Goal: Task Accomplishment & Management: Manage account settings

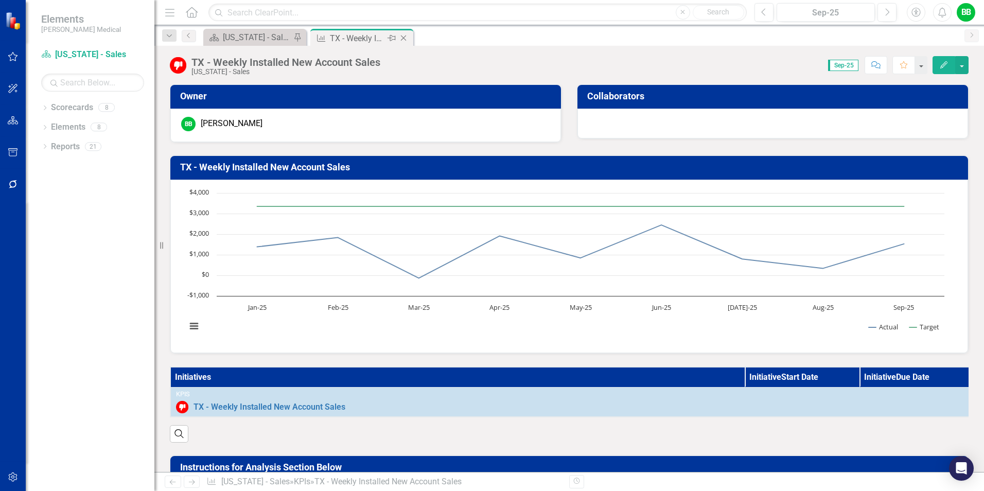
click at [404, 38] on icon "Close" at bounding box center [403, 38] width 10 height 8
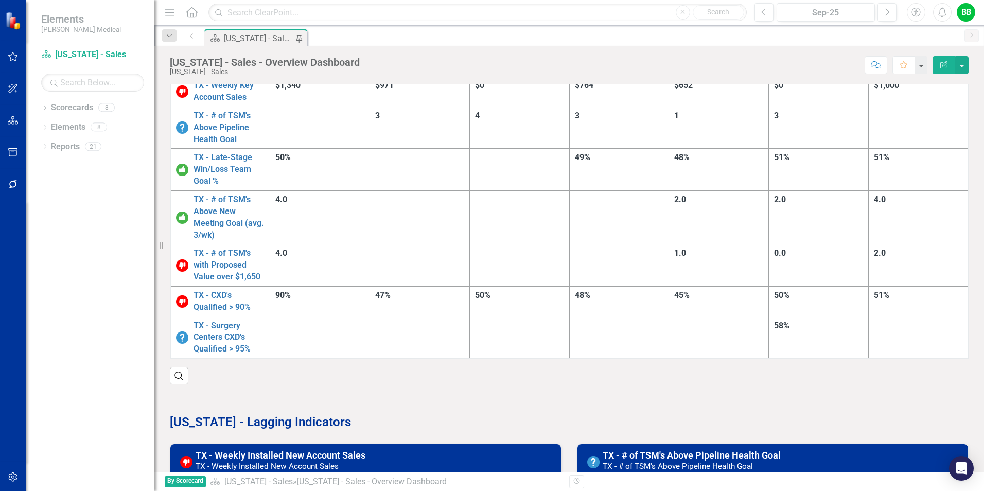
scroll to position [257, 0]
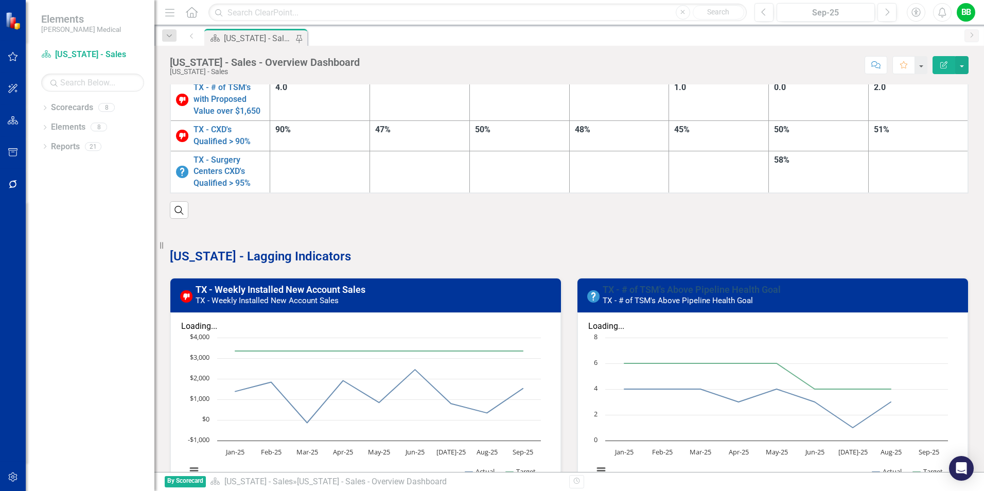
click at [662, 284] on link "TX - # of TSM's Above Pipeline Health Goal" at bounding box center [692, 289] width 178 height 11
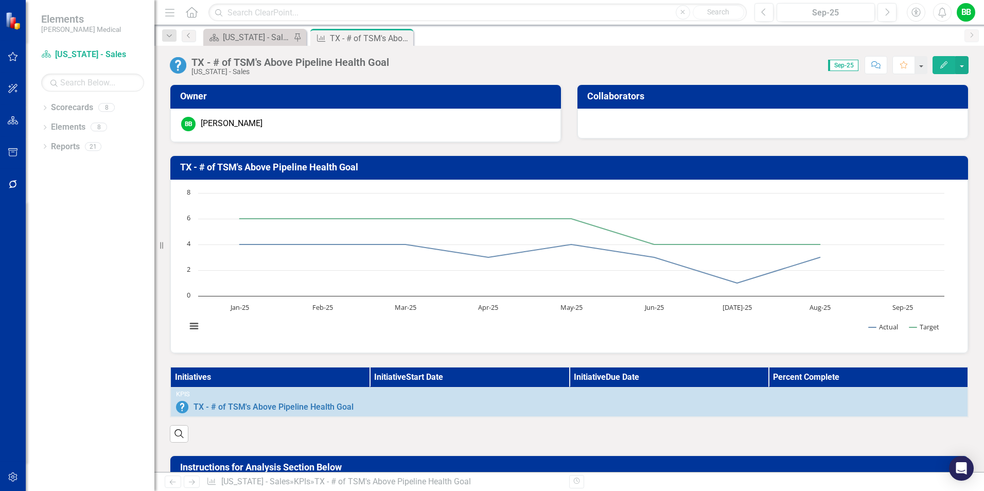
click at [786, 66] on button "Edit" at bounding box center [944, 65] width 23 height 18
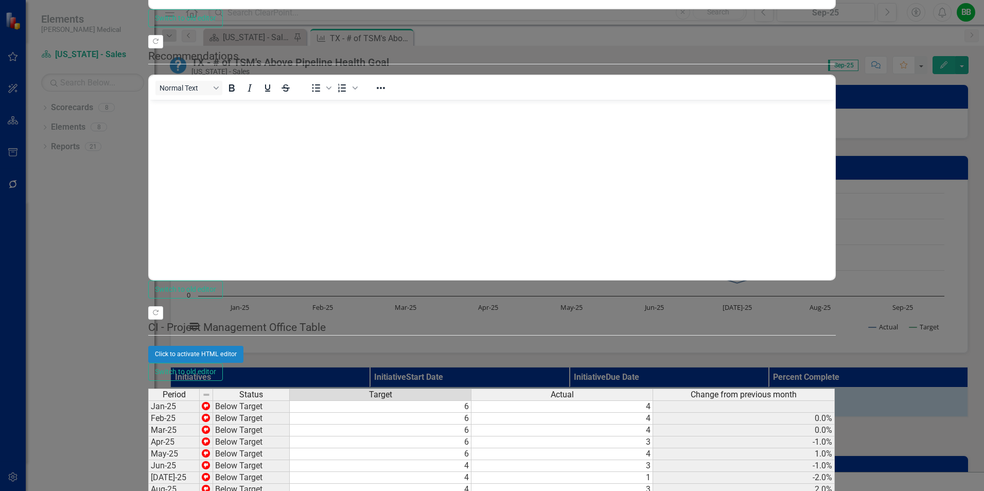
type textarea "3"
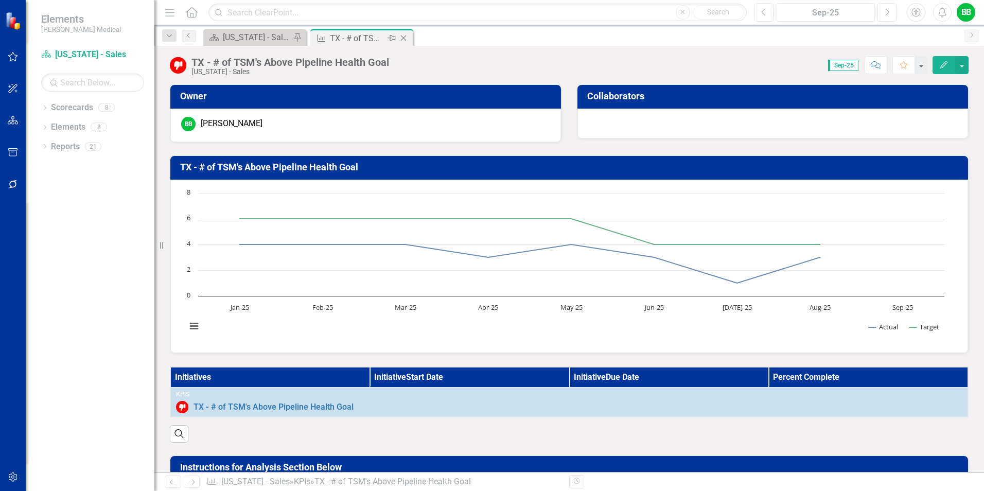
click at [401, 36] on icon "Close" at bounding box center [403, 38] width 10 height 8
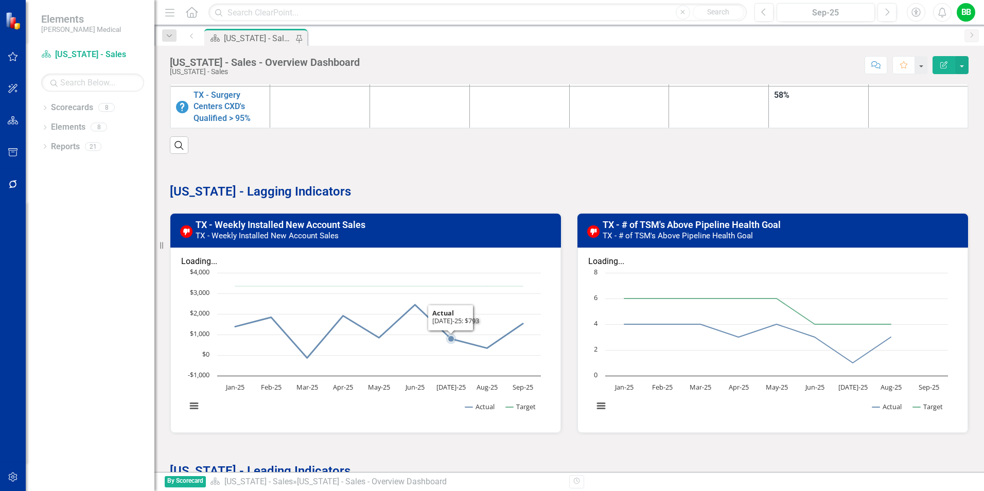
scroll to position [463, 0]
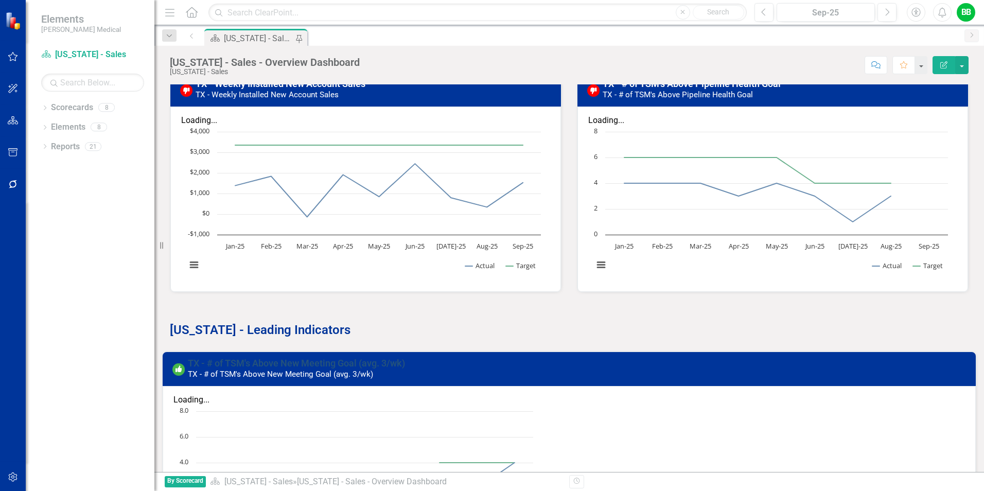
click at [302, 358] on link "TX - # of TSM's Above New Meeting Goal (avg. 3/wk)" at bounding box center [296, 363] width 217 height 11
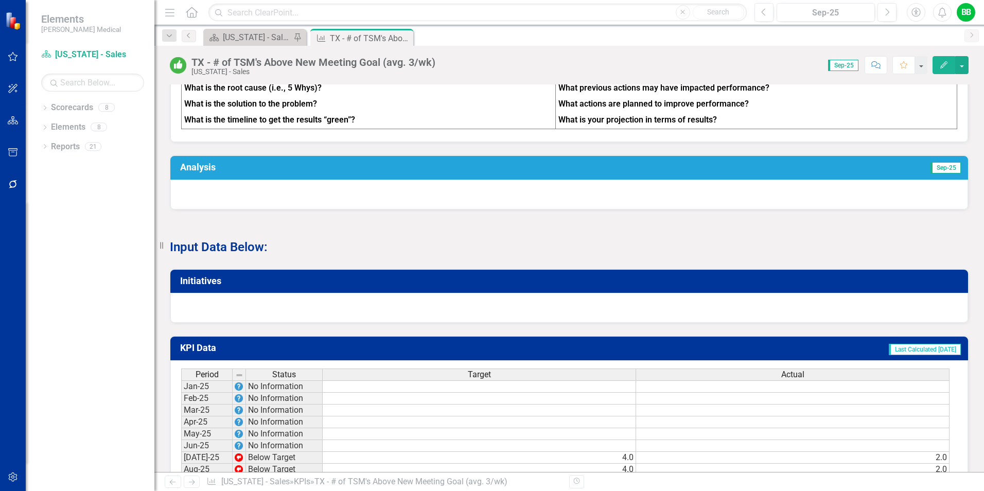
scroll to position [566, 0]
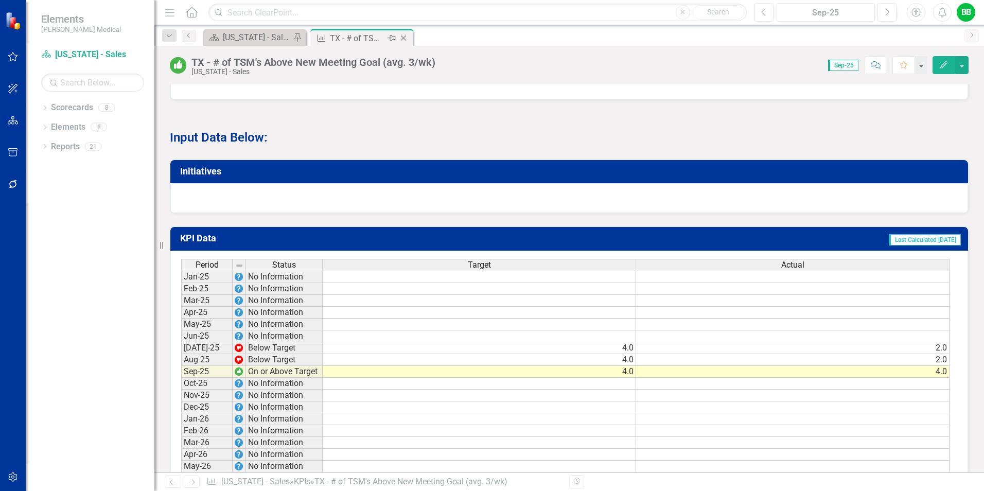
click at [403, 38] on icon "Close" at bounding box center [403, 38] width 10 height 8
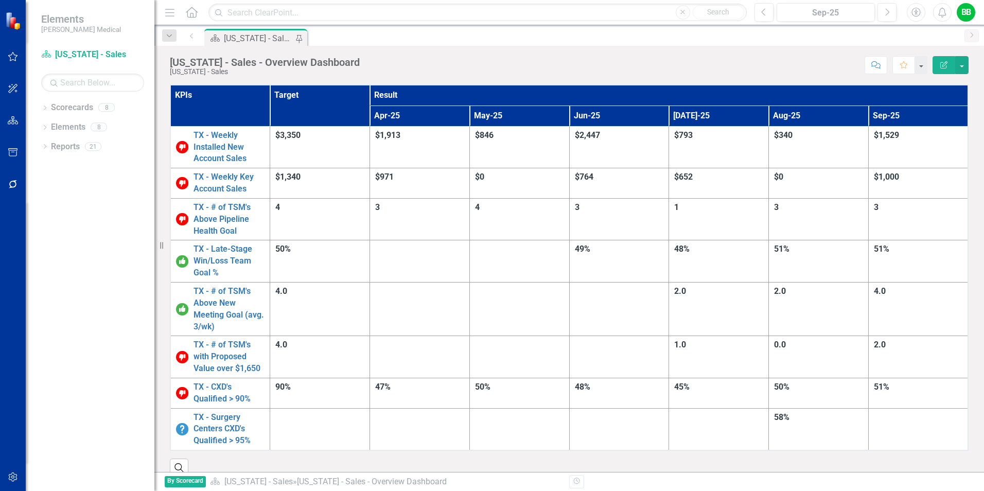
click at [786, 379] on div "51%" at bounding box center [918, 387] width 89 height 12
click at [786, 339] on div "2.0" at bounding box center [918, 345] width 89 height 12
click at [786, 379] on div "51%" at bounding box center [918, 387] width 89 height 12
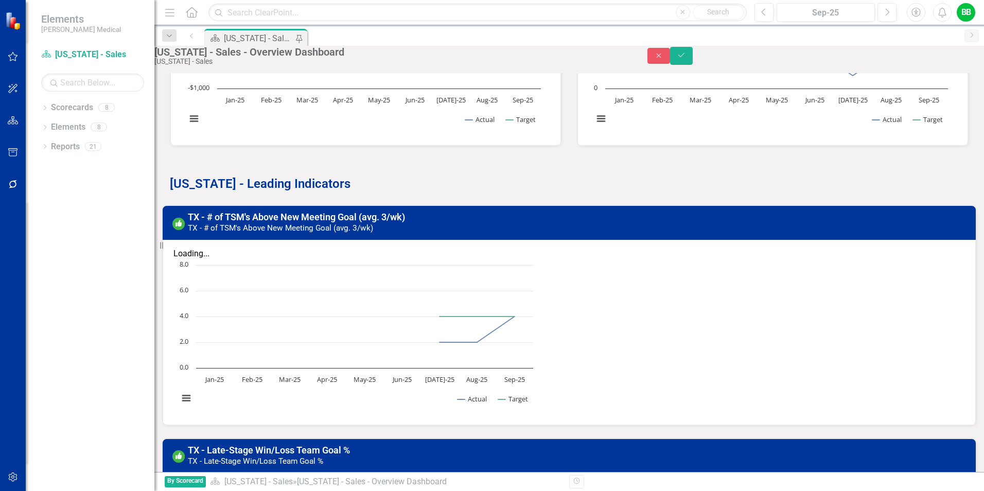
scroll to position [772, 0]
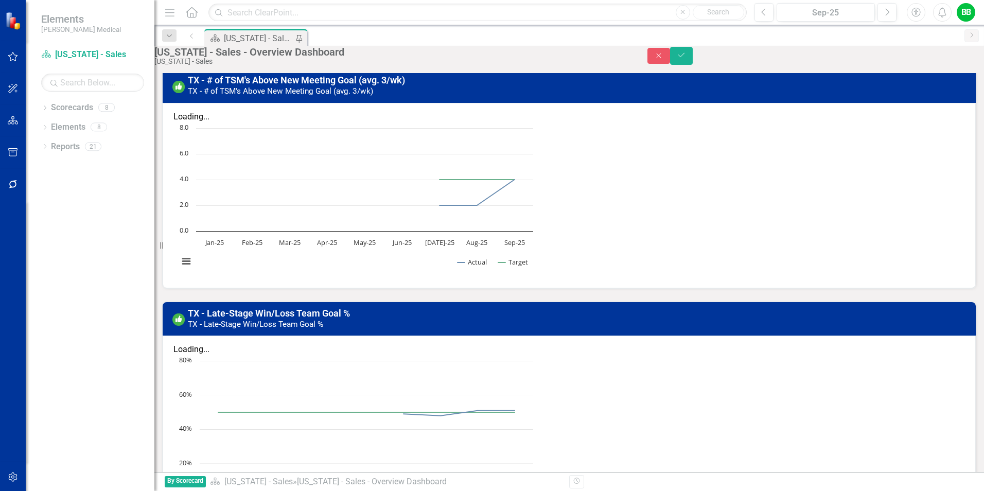
click at [663, 59] on icon "Close" at bounding box center [658, 55] width 9 height 7
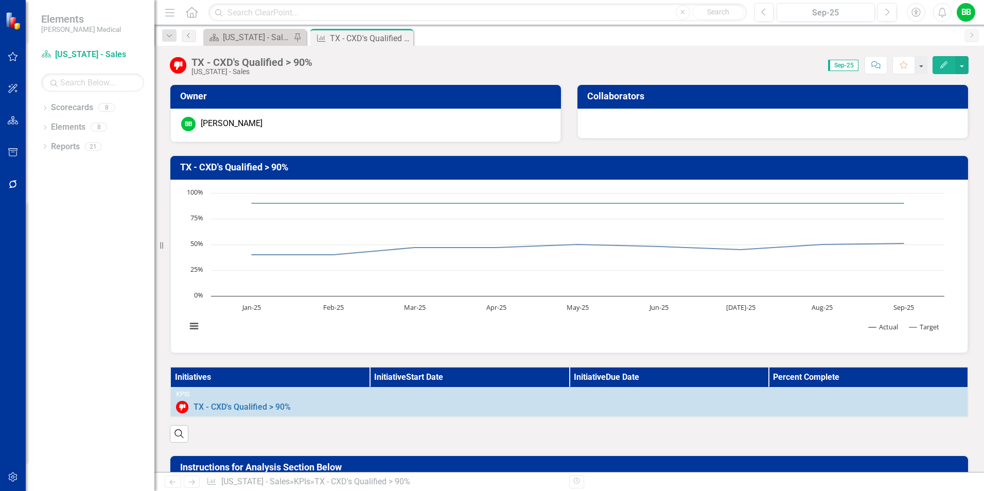
click at [786, 67] on icon "button" at bounding box center [943, 64] width 7 height 7
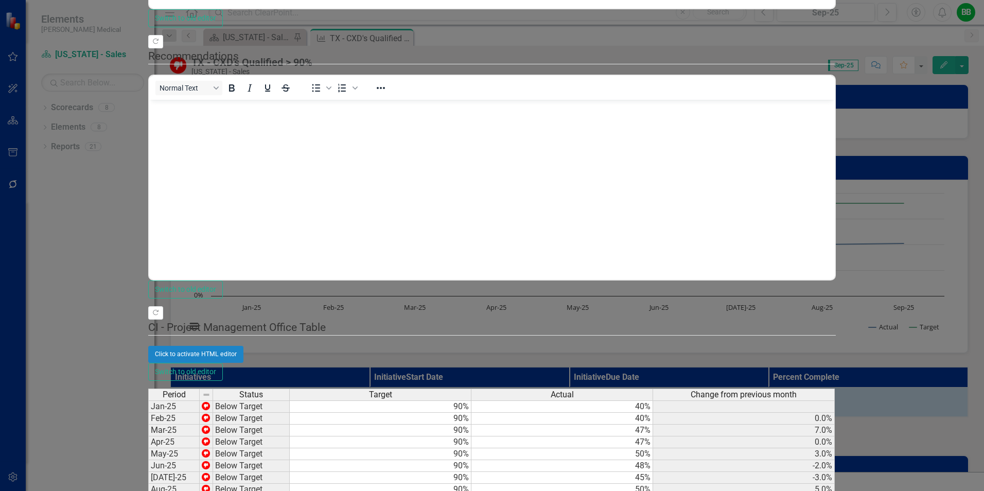
type textarea "55.9"
drag, startPoint x: 943, startPoint y: 480, endPoint x: 597, endPoint y: 315, distance: 382.6
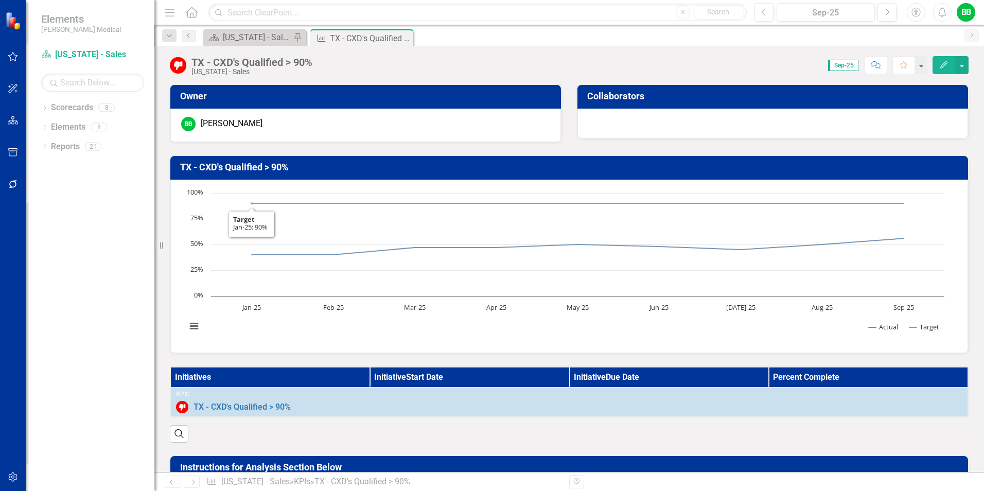
click at [232, 168] on h3 "TX - CXD's Qualified > 90%" at bounding box center [571, 167] width 782 height 10
click at [250, 162] on h3 "TX - CXD's Qualified > 90%" at bounding box center [571, 167] width 782 height 10
click at [786, 62] on button "Edit" at bounding box center [944, 65] width 23 height 18
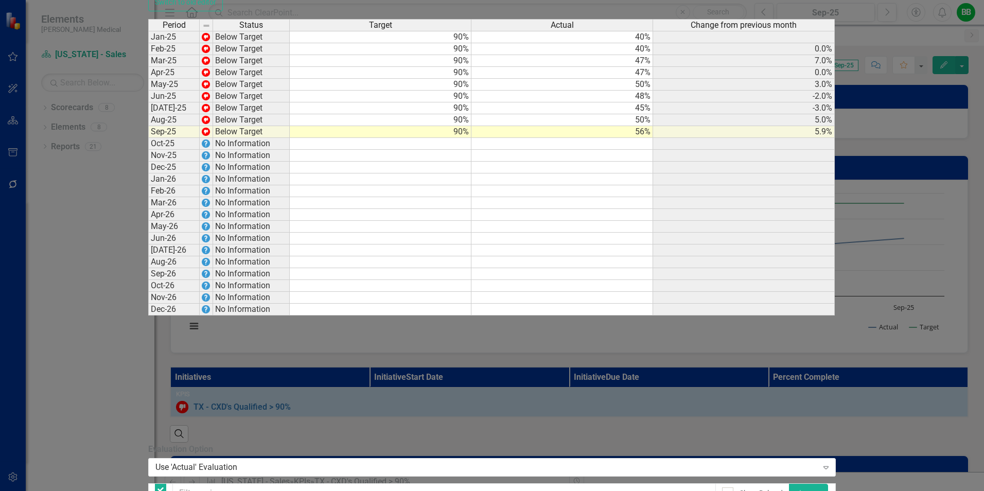
checkbox input "false"
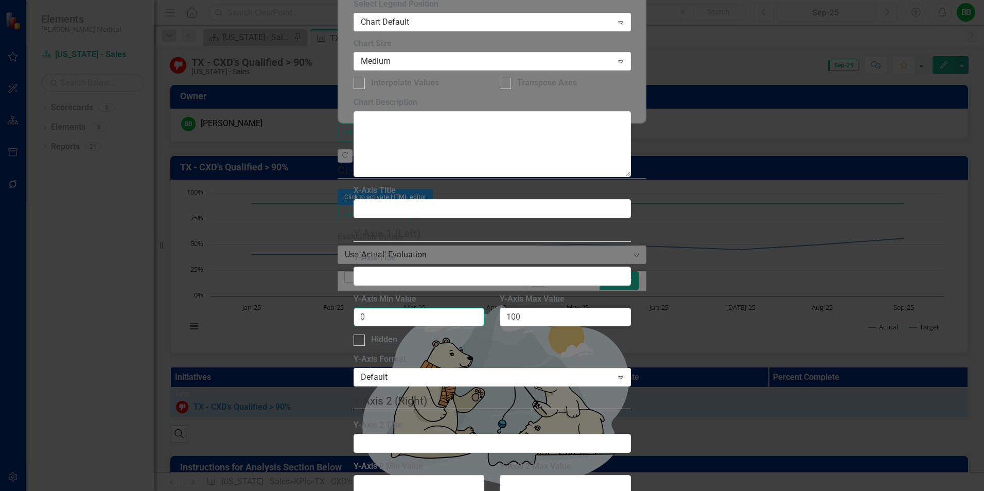
click at [408, 308] on input "0" at bounding box center [419, 317] width 131 height 19
drag, startPoint x: 406, startPoint y: 163, endPoint x: 331, endPoint y: 165, distance: 75.2
click at [354, 165] on div "Chart Chart Series Chart Periods Chart Axis Format Advanced Options From this p…" at bounding box center [492, 260] width 277 height 1000
type input "2"
type input "0"
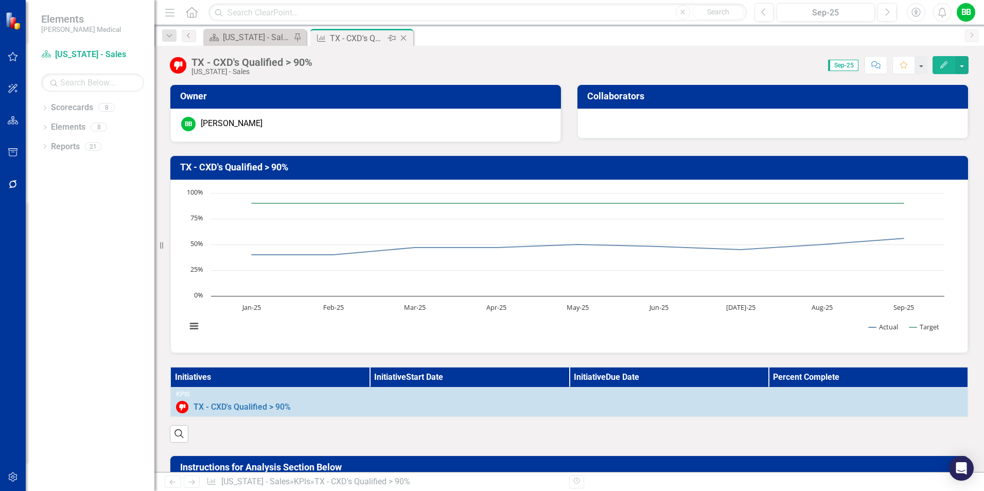
click at [407, 35] on icon "Close" at bounding box center [403, 38] width 10 height 8
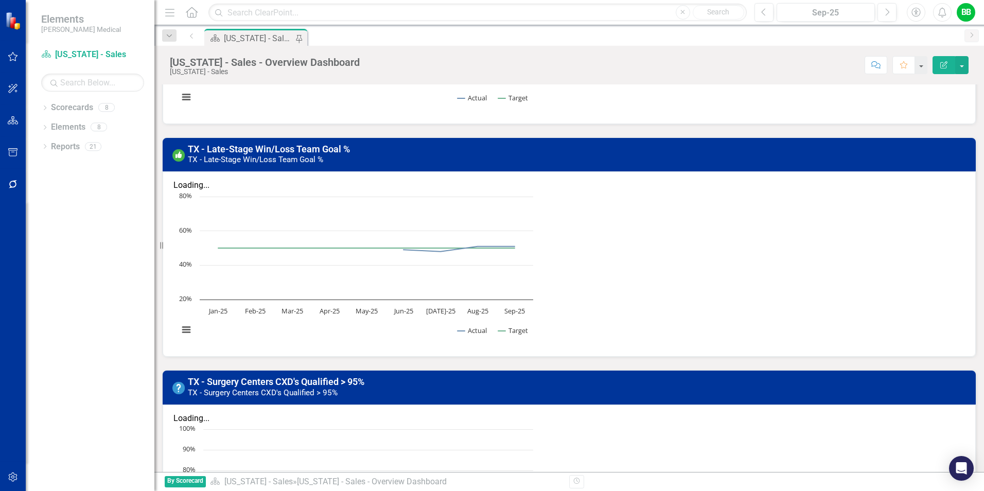
scroll to position [909, 0]
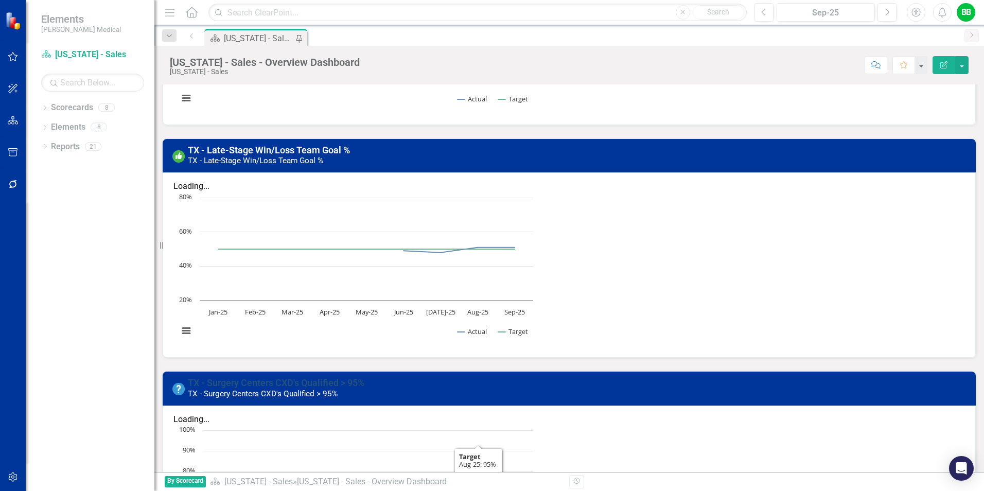
click at [291, 377] on link "TX - Surgery Centers CXD's Qualified > 95%" at bounding box center [276, 382] width 177 height 11
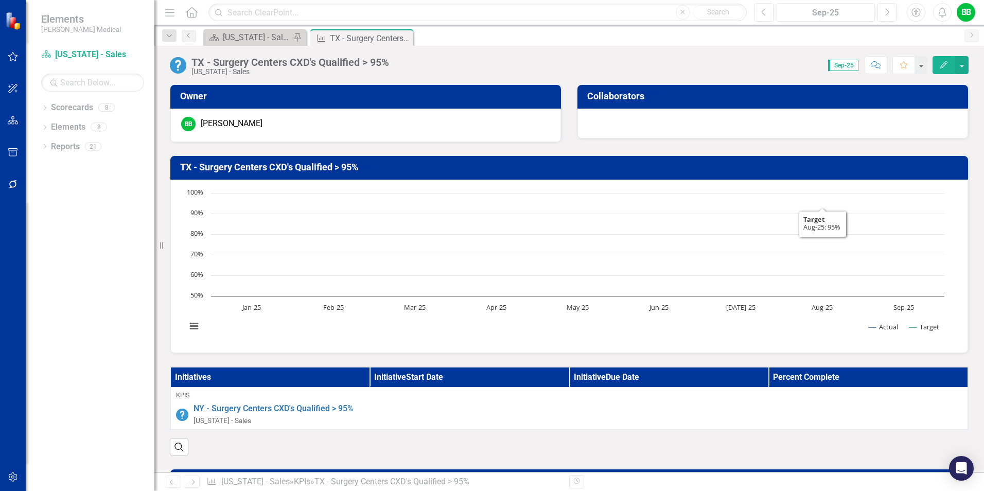
click at [786, 68] on button "Edit" at bounding box center [944, 65] width 23 height 18
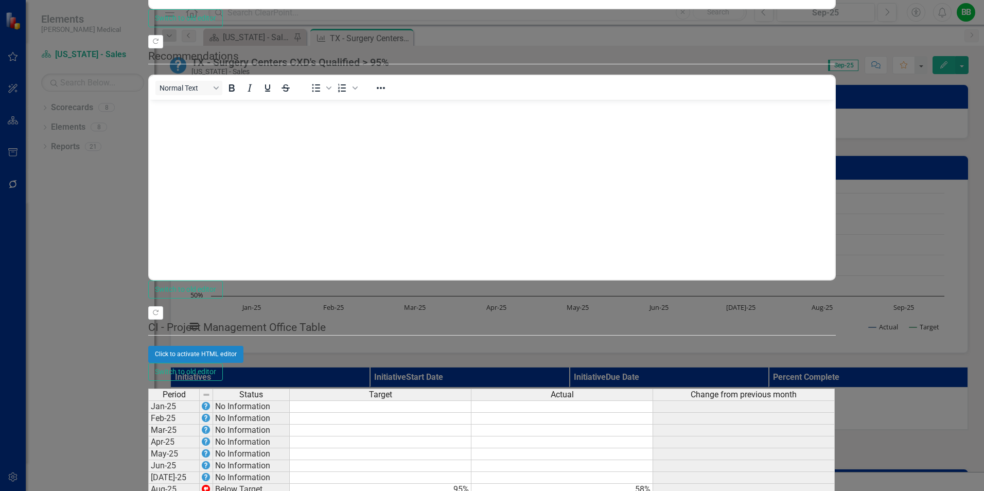
type textarea "95"
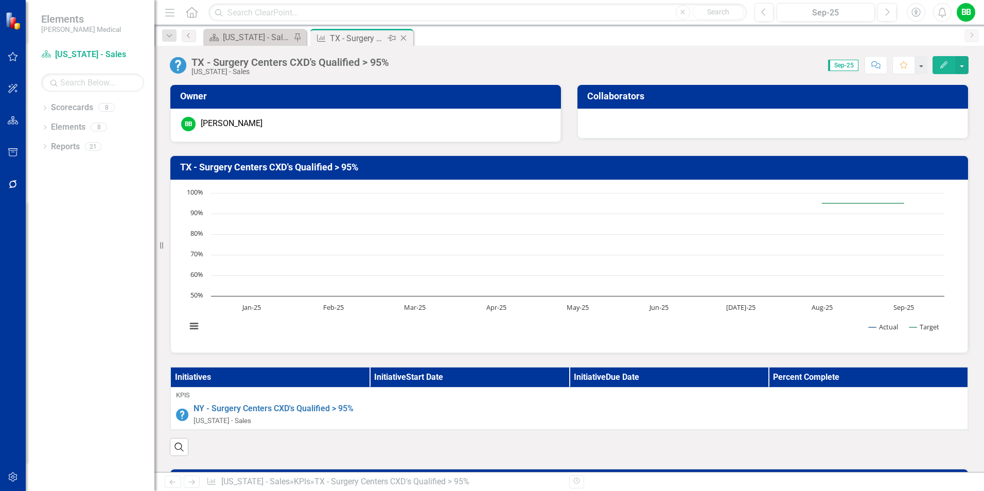
click at [403, 36] on icon "Close" at bounding box center [403, 38] width 10 height 8
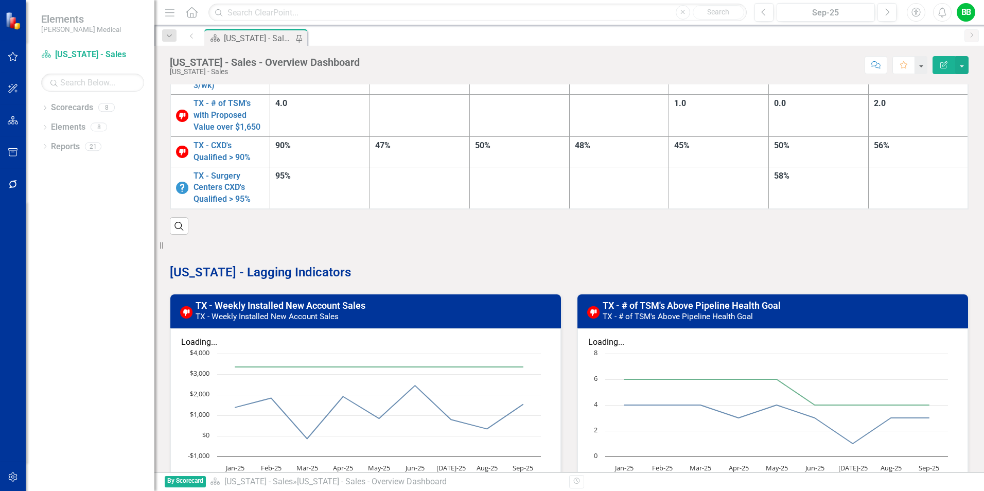
scroll to position [86, 0]
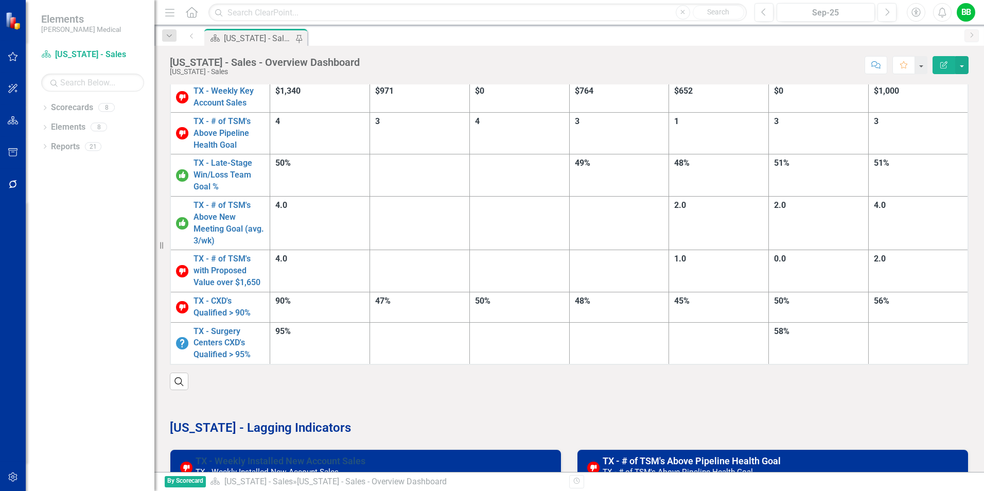
click at [300, 379] on link "TX - Weekly Installed New Account Sales" at bounding box center [281, 460] width 170 height 11
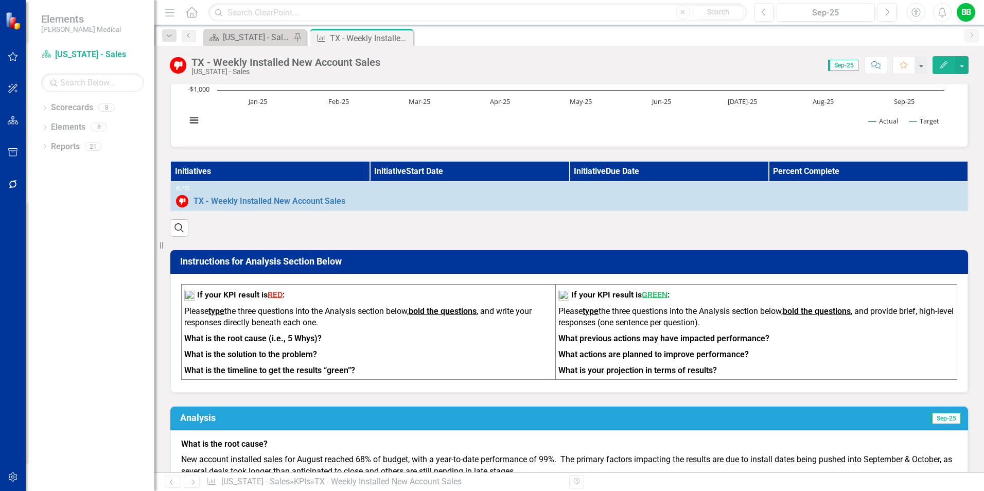
scroll to position [51, 0]
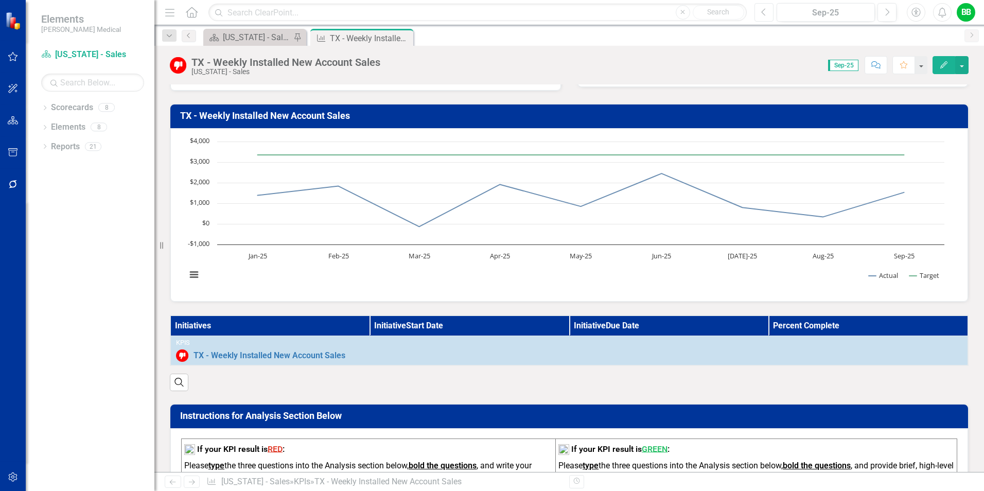
click at [759, 13] on button "Previous" at bounding box center [763, 12] width 19 height 19
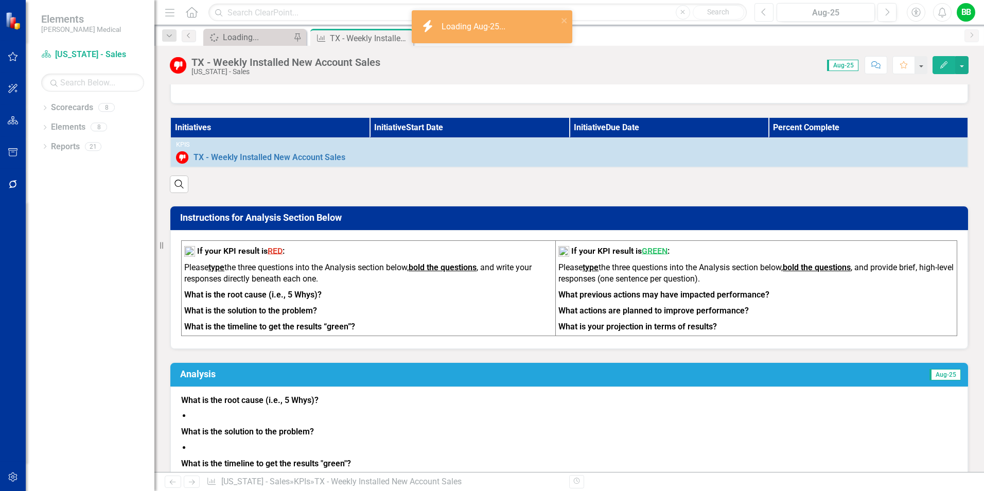
scroll to position [404, 0]
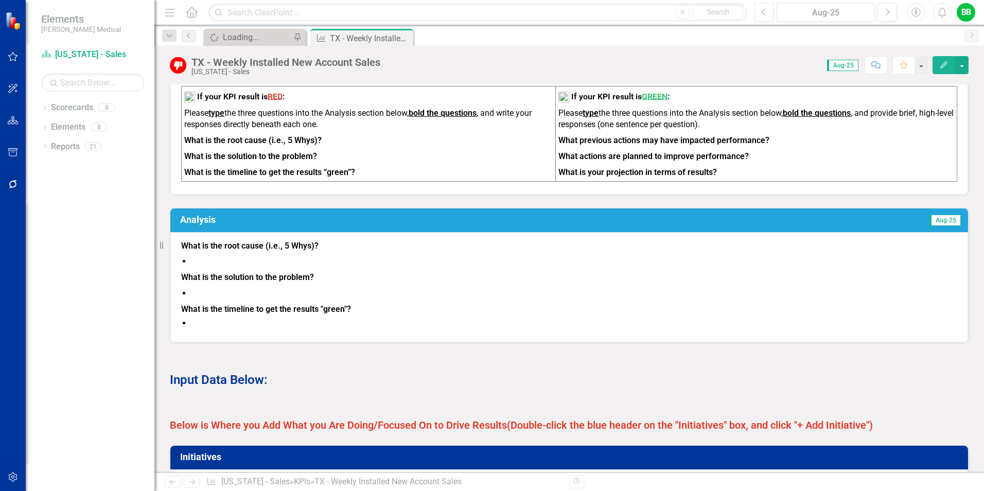
click at [182, 251] on strong "What is the root cause (i.e., 5 Whys)?" at bounding box center [249, 246] width 137 height 10
drag, startPoint x: 182, startPoint y: 253, endPoint x: 290, endPoint y: 263, distance: 109.1
click at [289, 263] on span "What is the root cause (i.e., 5 Whys)? What is the solution to the problem? Wha…" at bounding box center [569, 285] width 776 height 91
click at [315, 286] on p "What is the solution to the problem?" at bounding box center [569, 278] width 776 height 16
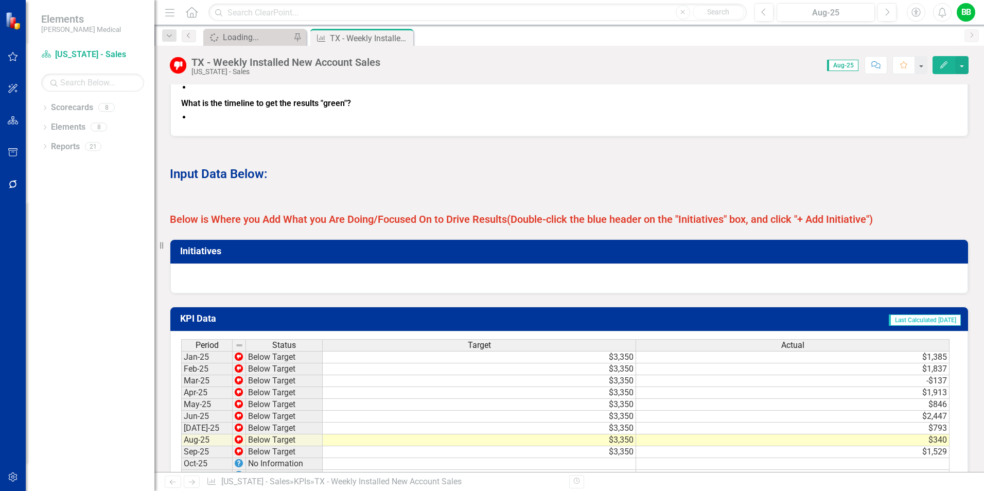
scroll to position [353, 0]
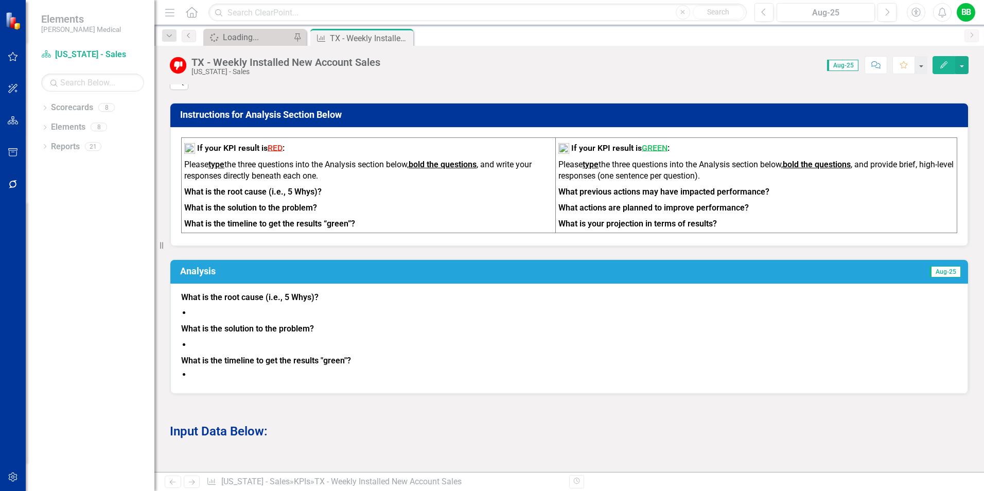
click at [216, 302] on strong "What is the root cause (i.e., 5 Whys)?" at bounding box center [249, 297] width 137 height 10
drag, startPoint x: 180, startPoint y: 302, endPoint x: 325, endPoint y: 390, distance: 169.5
click at [364, 366] on div "What is the root cause (i.e., 5 Whys)? What is the solution to the problem? Wha…" at bounding box center [569, 339] width 798 height 110
click at [786, 66] on icon "Edit" at bounding box center [943, 64] width 9 height 7
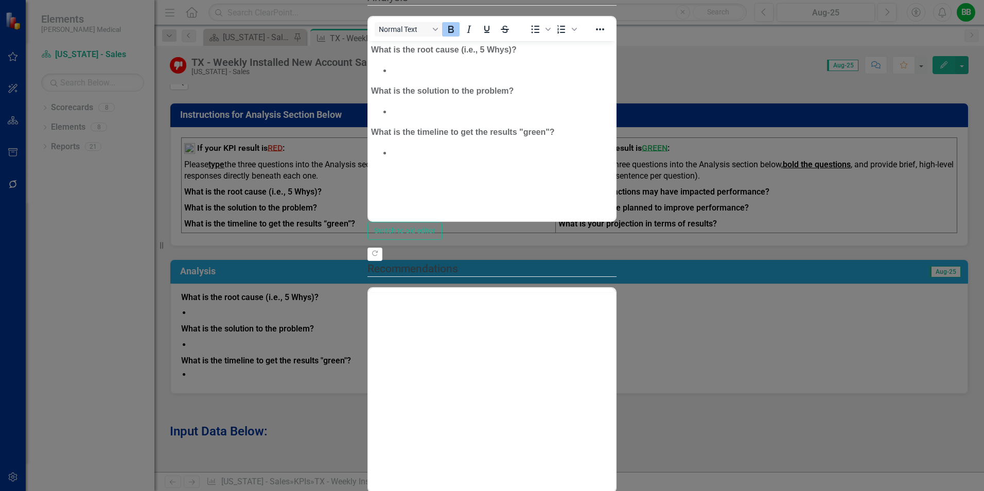
scroll to position [0, 0]
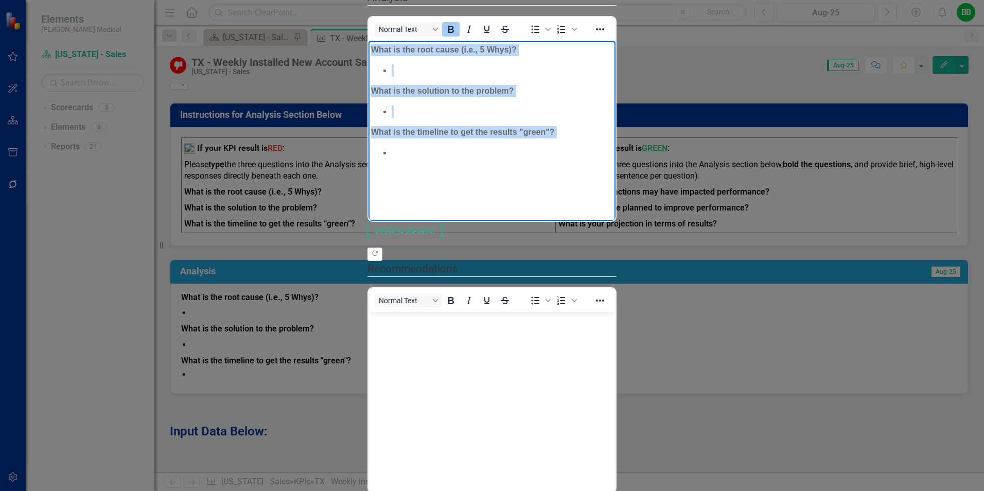
drag, startPoint x: 372, startPoint y: 45, endPoint x: 493, endPoint y: 200, distance: 196.1
click at [493, 195] on html "What is the root cause (i.e., 5 Whys)? What is the solution to the problem? Wha…" at bounding box center [491, 118] width 247 height 154
copy body "What is the root cause (i.e., 5 Whys)? What is the solution to the problem? Wha…"
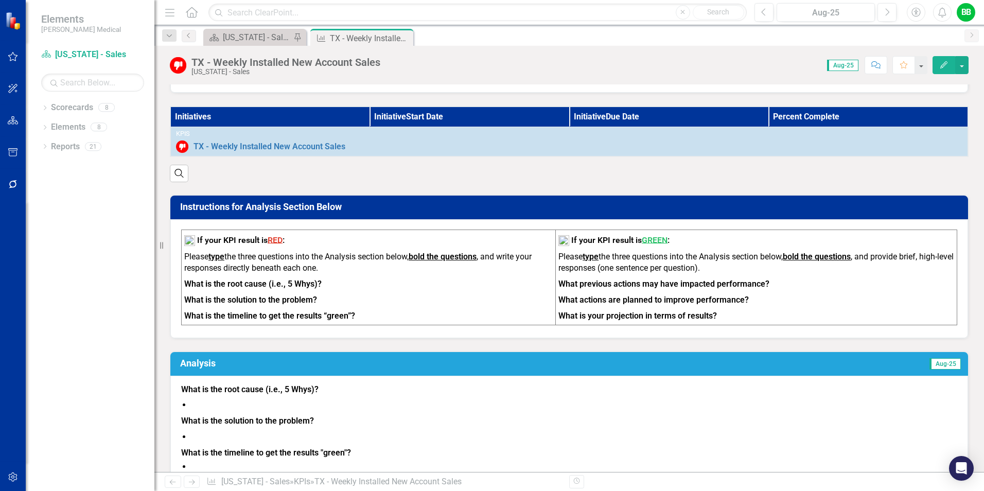
scroll to position [95, 0]
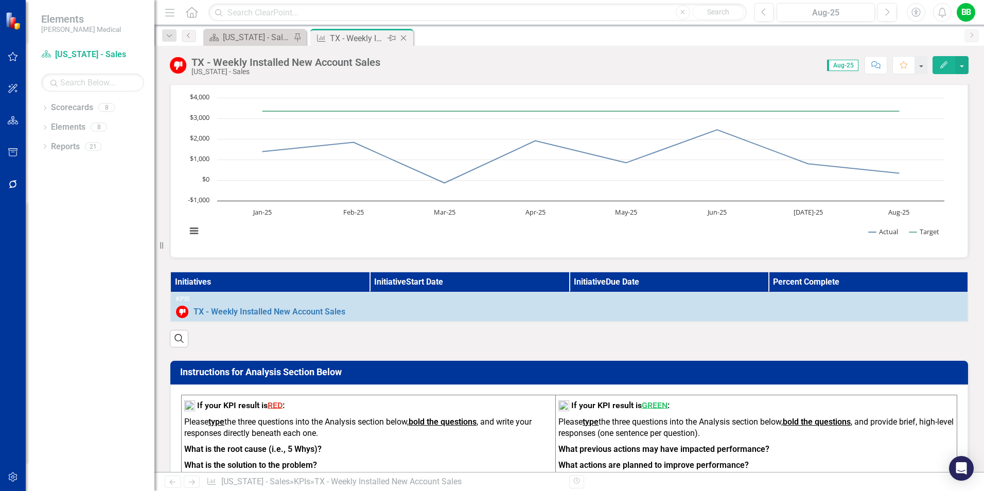
click at [404, 35] on icon "Close" at bounding box center [403, 38] width 10 height 8
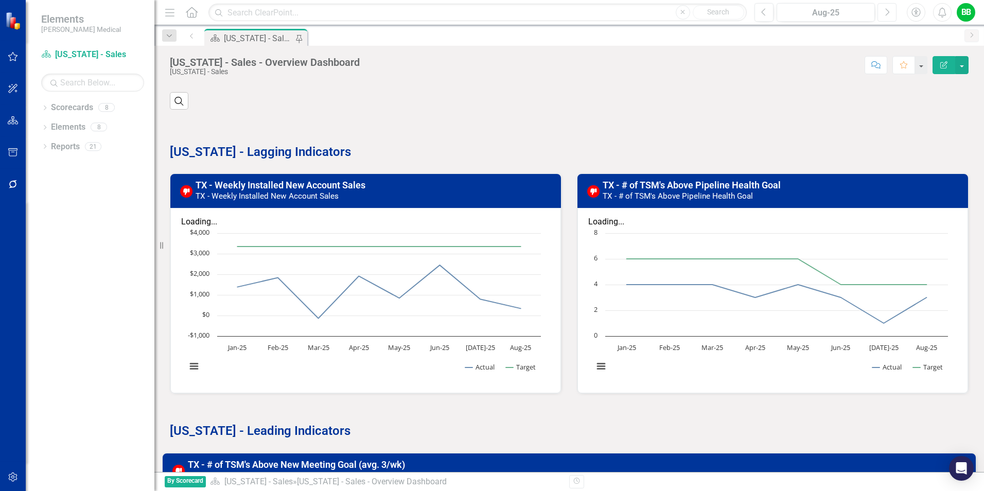
click at [786, 9] on icon "button" at bounding box center [888, 11] width 4 height 7
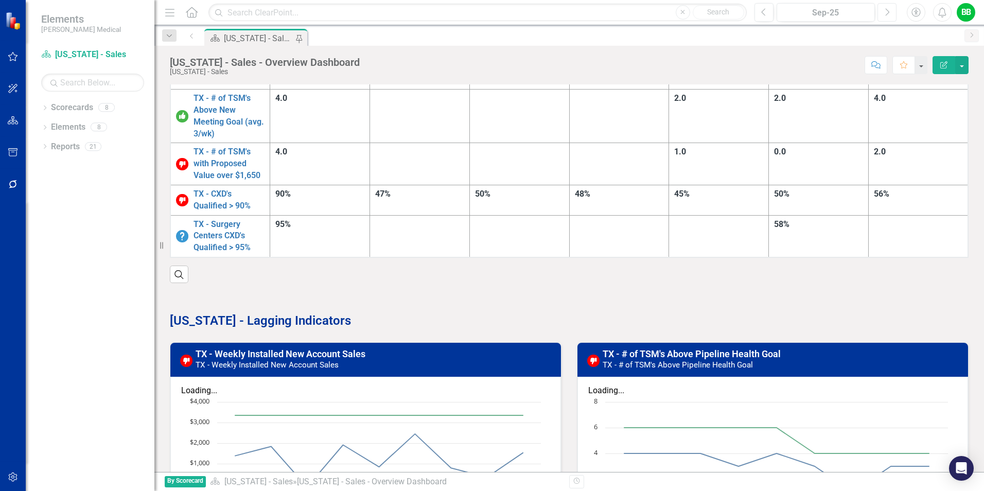
scroll to position [189, 0]
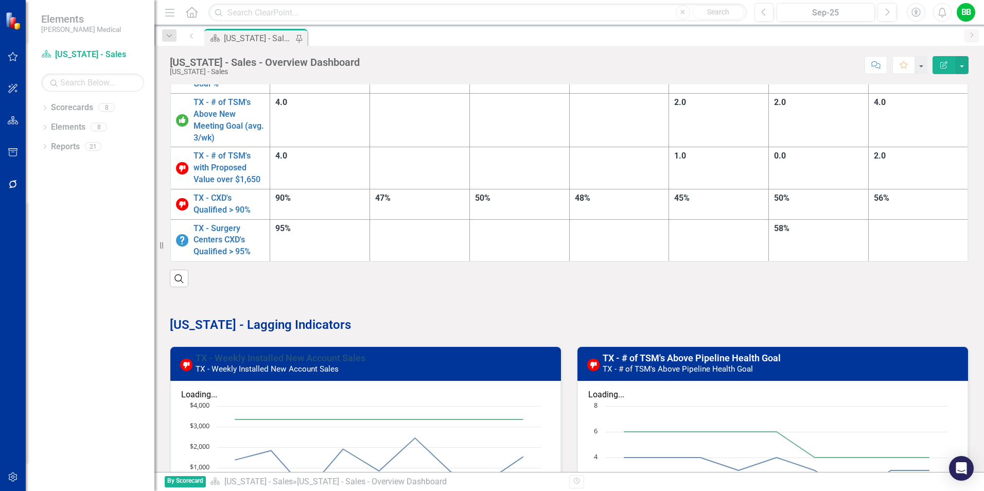
click at [310, 353] on link "TX - Weekly Installed New Account Sales" at bounding box center [281, 358] width 170 height 11
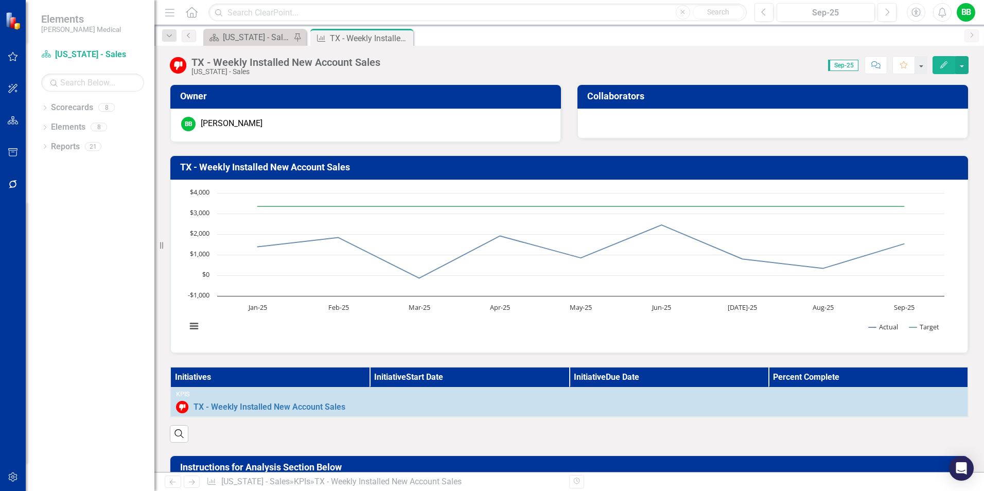
click at [786, 67] on icon "Edit" at bounding box center [943, 64] width 9 height 7
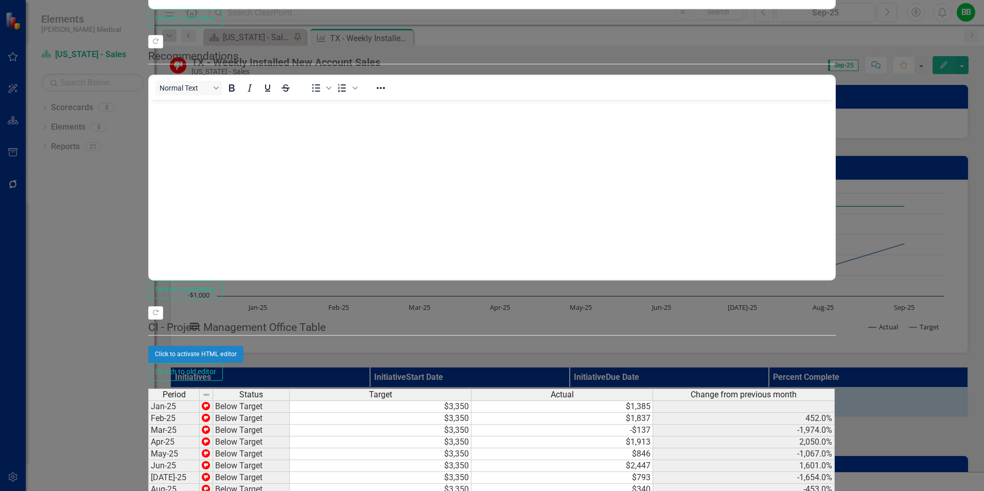
type textarea "2191"
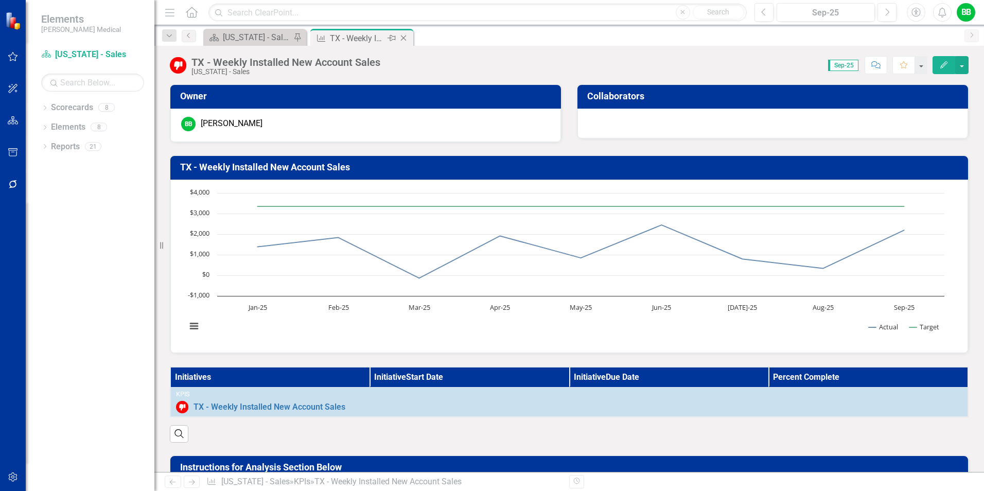
click at [403, 38] on icon "Close" at bounding box center [403, 38] width 10 height 8
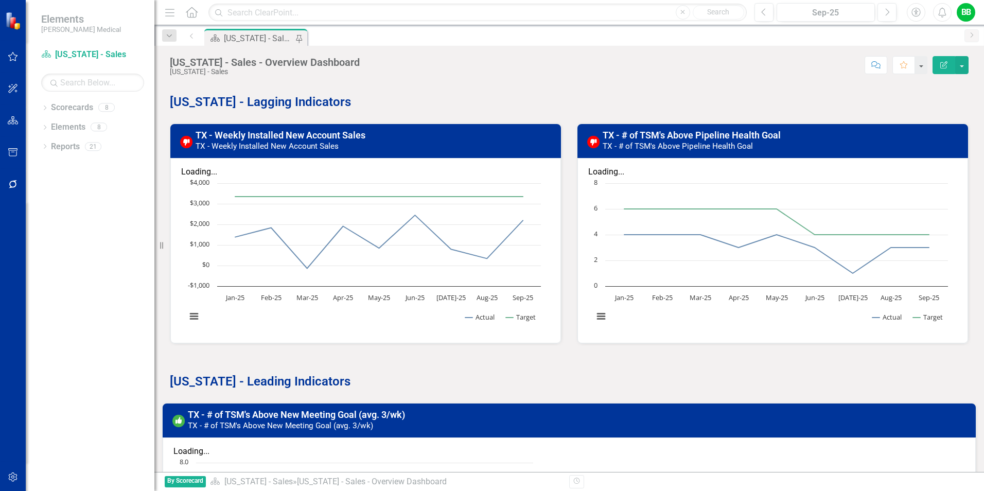
scroll to position [206, 0]
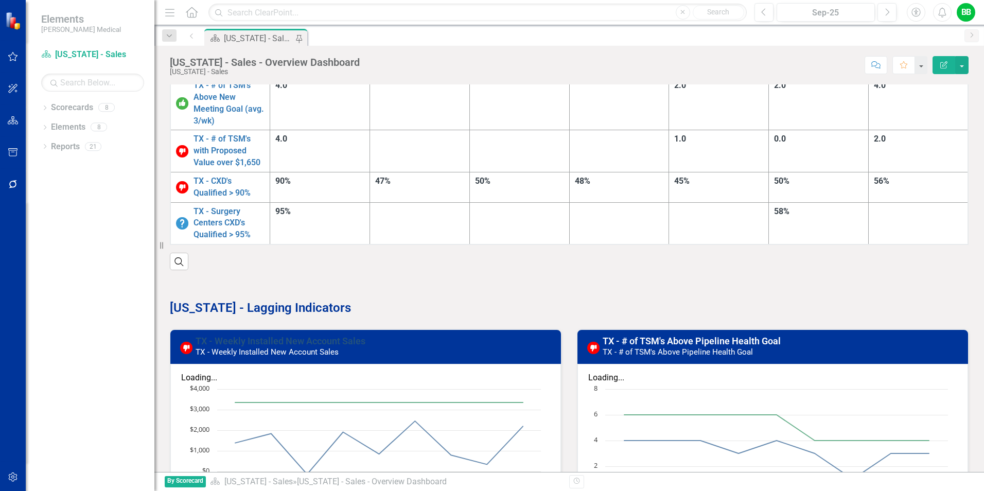
click at [293, 336] on link "TX - Weekly Installed New Account Sales" at bounding box center [281, 341] width 170 height 11
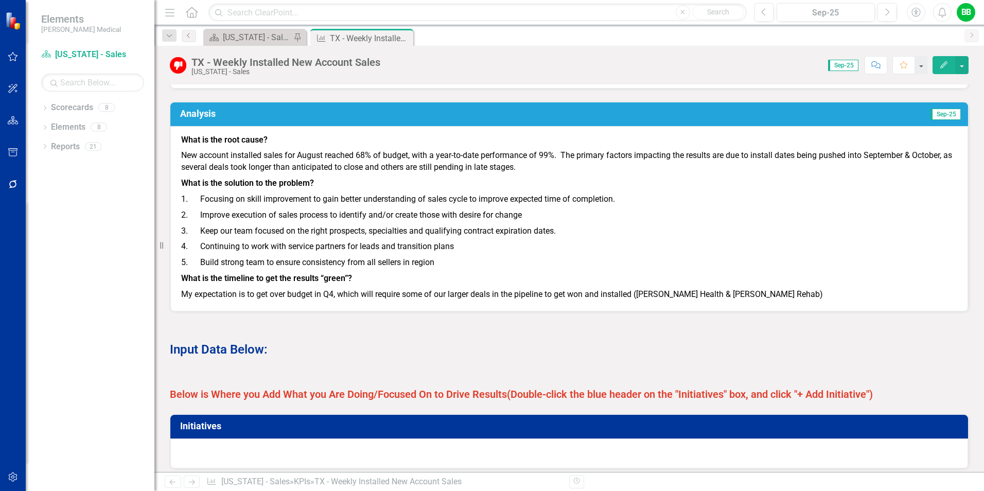
scroll to position [515, 0]
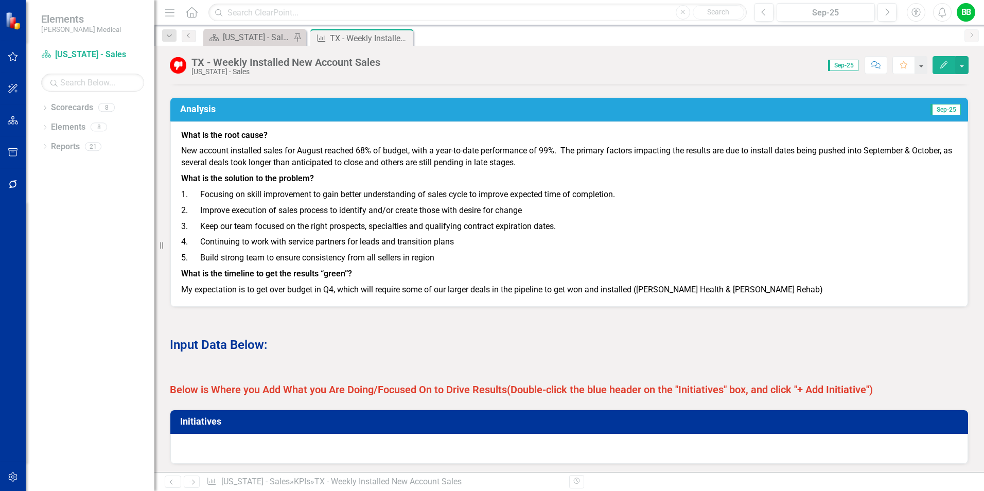
click at [606, 196] on p "1. Focusing on skill improvement to gain better understanding of sales cycle to…" at bounding box center [569, 195] width 776 height 16
click at [555, 250] on p "4. Continuing to work with service partners for leads and transition plans" at bounding box center [569, 242] width 776 height 16
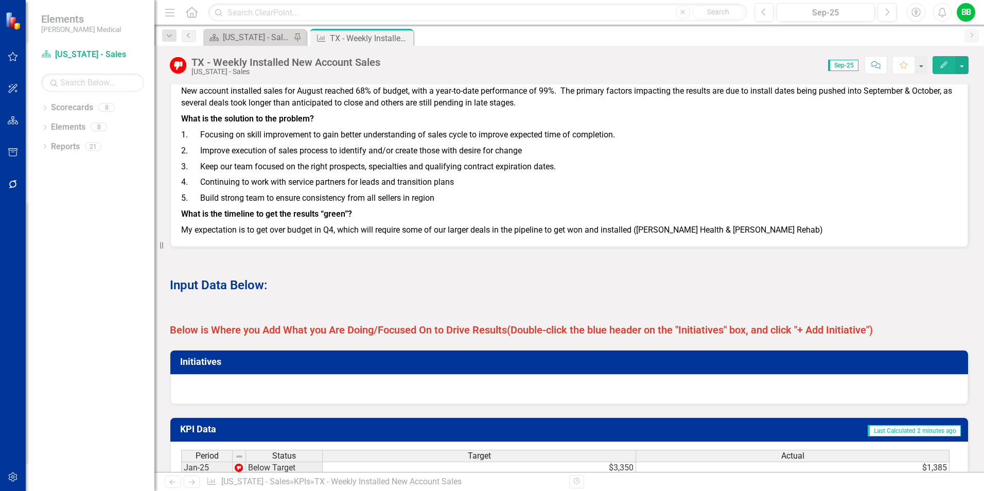
scroll to position [317, 0]
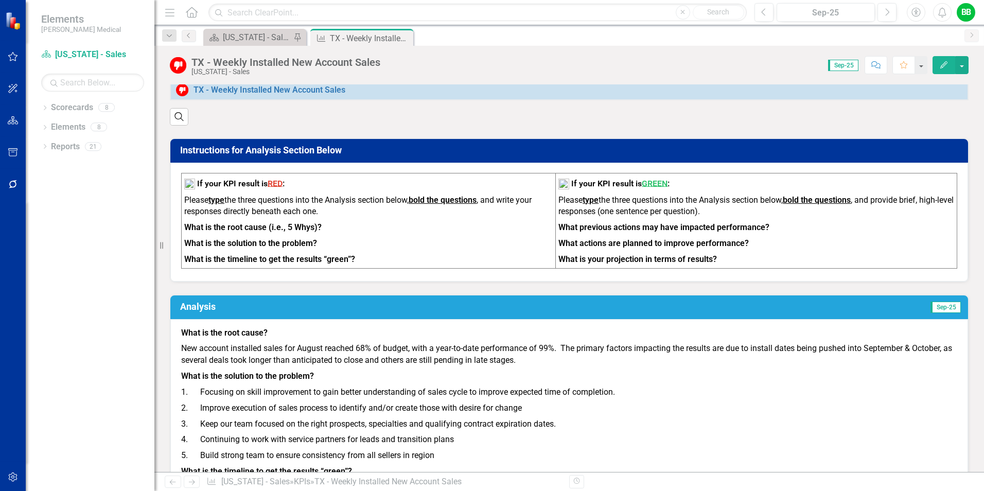
click at [198, 312] on h3 "Analysis" at bounding box center [387, 307] width 415 height 10
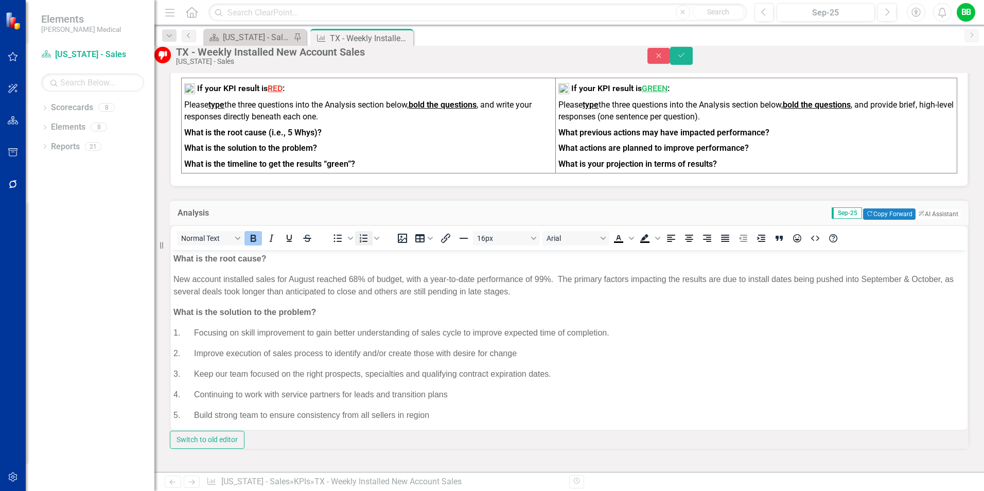
scroll to position [471, 0]
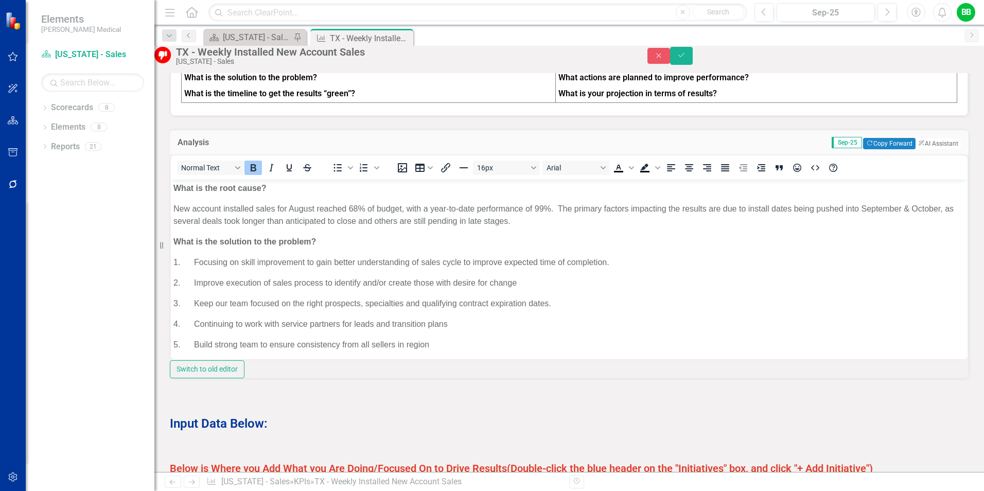
click at [349, 210] on p "New account installed sales for August reached 68% of budget, with a year-to-da…" at bounding box center [568, 214] width 791 height 25
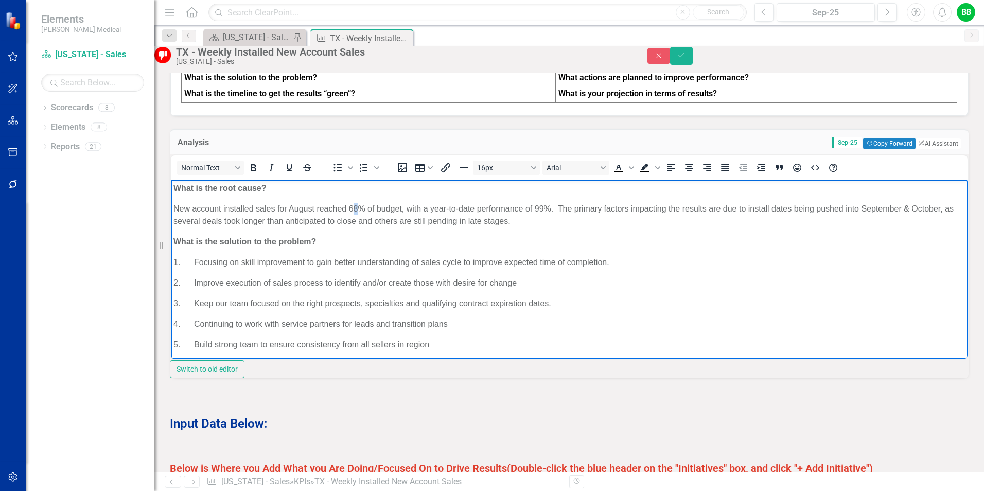
click at [355, 210] on p "New account installed sales for August reached 68% of budget, with a year-to-da…" at bounding box center [568, 214] width 791 height 25
drag, startPoint x: 542, startPoint y: 209, endPoint x: 549, endPoint y: 209, distance: 7.2
click at [549, 209] on p "New account installed sales for August reached 65.4% of budget, with a year-to-…" at bounding box center [568, 214] width 791 height 25
click at [680, 254] on body "What is the root cause? New account installed sales for August reached 65.4% of…" at bounding box center [569, 290] width 797 height 223
drag, startPoint x: 682, startPoint y: 207, endPoint x: 693, endPoint y: 209, distance: 10.5
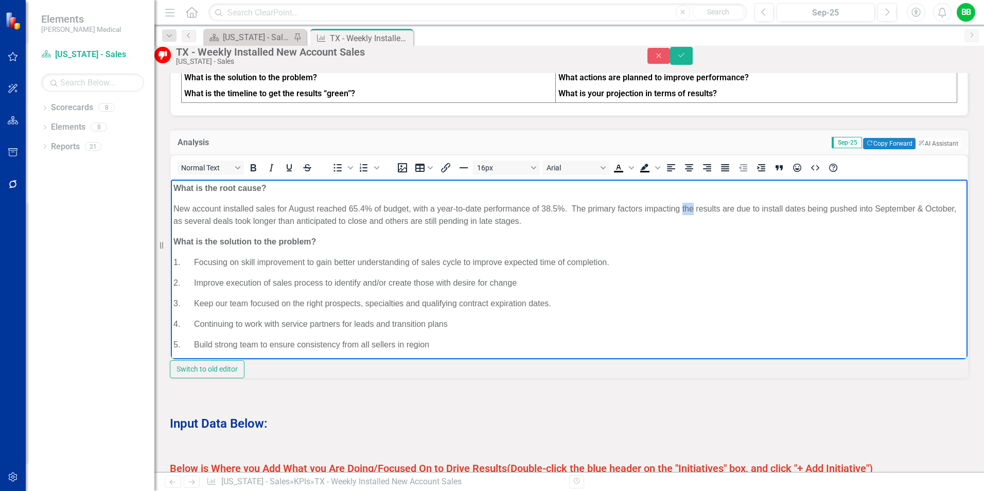
click at [693, 209] on p "New account installed sales for August reached 65.4% of budget, with a year-to-…" at bounding box center [568, 214] width 791 height 25
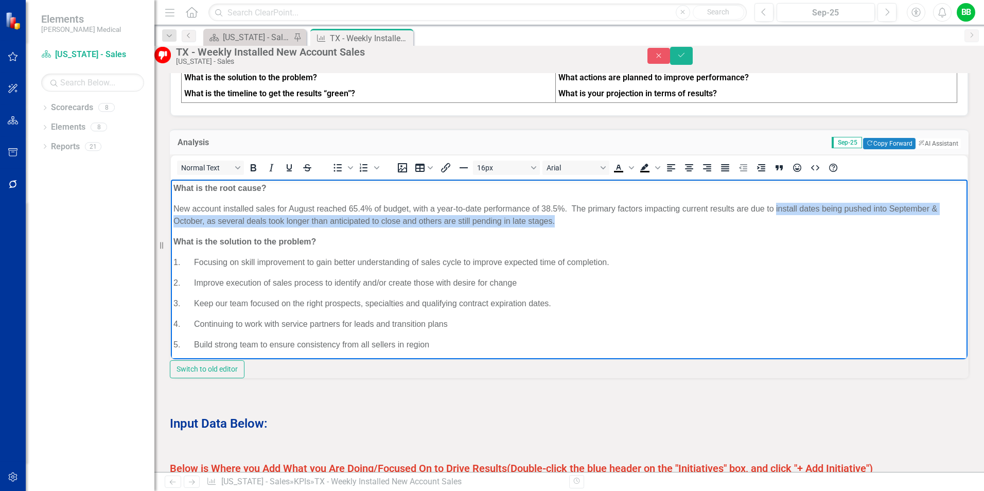
drag, startPoint x: 776, startPoint y: 208, endPoint x: 604, endPoint y: 221, distance: 171.9
click at [604, 221] on p "New account installed sales for August reached 65.4% of budget, with a year-to-…" at bounding box center [568, 214] width 791 height 25
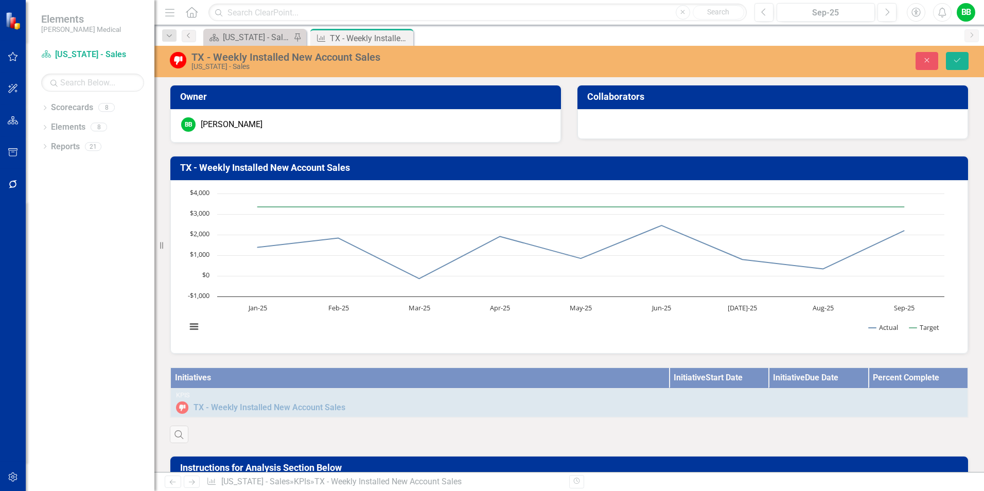
scroll to position [471, 0]
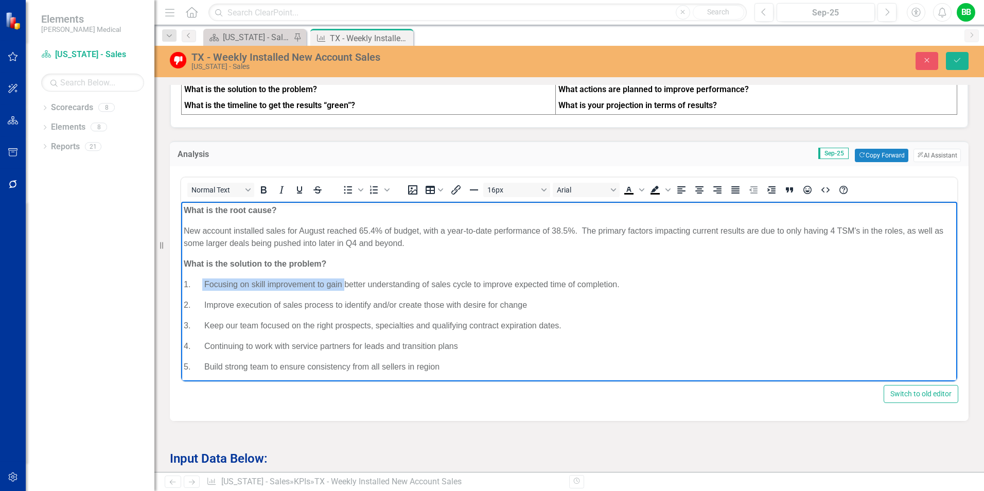
drag, startPoint x: 203, startPoint y: 285, endPoint x: 343, endPoint y: 282, distance: 140.5
click at [343, 282] on p "1. Focusing on skill improvement to gain better understanding of sales cycle to…" at bounding box center [569, 284] width 771 height 12
click at [471, 288] on p "1. Focusing on skill improvement to gain better understanding of sales cycle to…" at bounding box center [569, 284] width 771 height 12
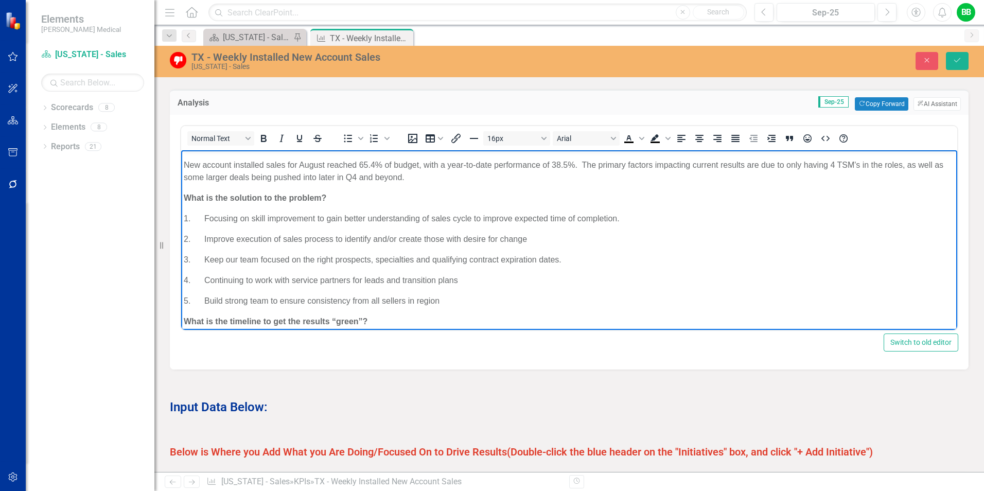
scroll to position [0, 0]
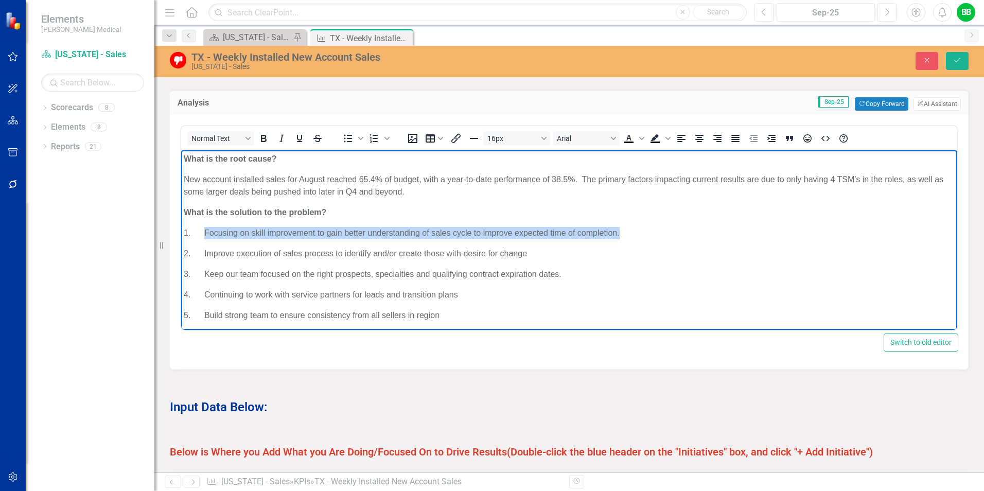
drag, startPoint x: 204, startPoint y: 233, endPoint x: 620, endPoint y: 238, distance: 415.3
click at [620, 238] on p "1. Focusing on skill improvement to gain better understanding of sales cycle to…" at bounding box center [569, 233] width 771 height 12
copy p "Focusing on skill improvement to gain better understanding of sales cycle to im…"
click at [250, 236] on p "1. Focusing on skill improvement to gain better understanding of sales cycle to…" at bounding box center [569, 233] width 771 height 12
drag, startPoint x: 205, startPoint y: 234, endPoint x: 624, endPoint y: 226, distance: 418.5
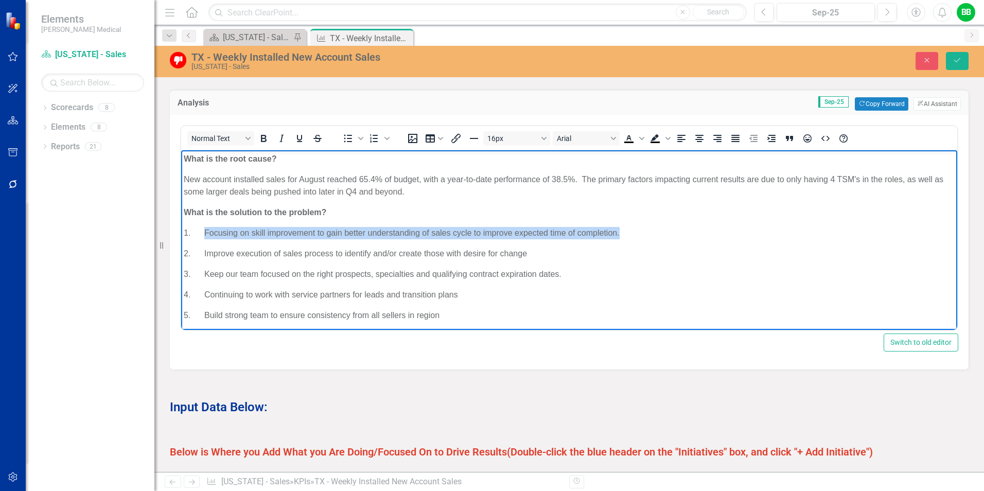
click at [624, 227] on p "1. Focusing on skill improvement to gain better understanding of sales cycle to…" at bounding box center [569, 233] width 771 height 12
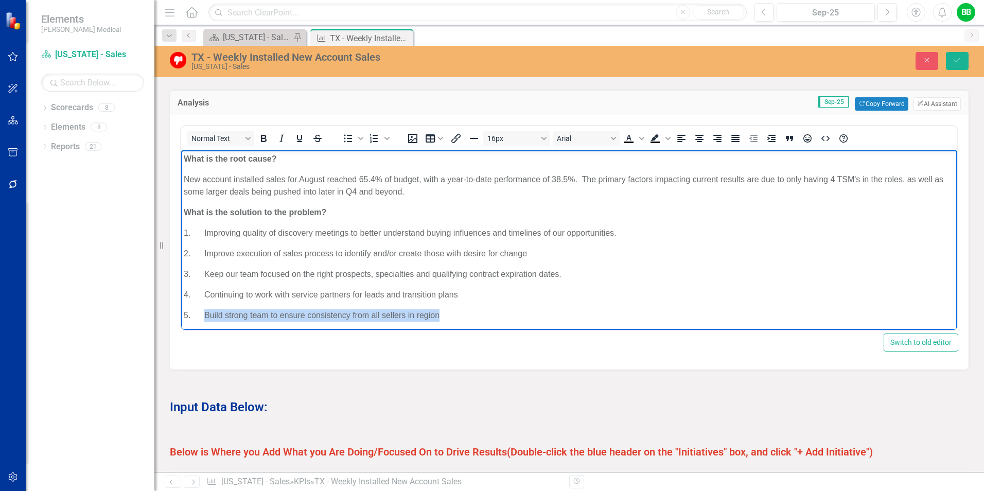
drag, startPoint x: 204, startPoint y: 314, endPoint x: 449, endPoint y: 315, distance: 245.0
click at [449, 315] on p "5. Build strong team to ensure consistency from all sellers in region" at bounding box center [569, 315] width 771 height 12
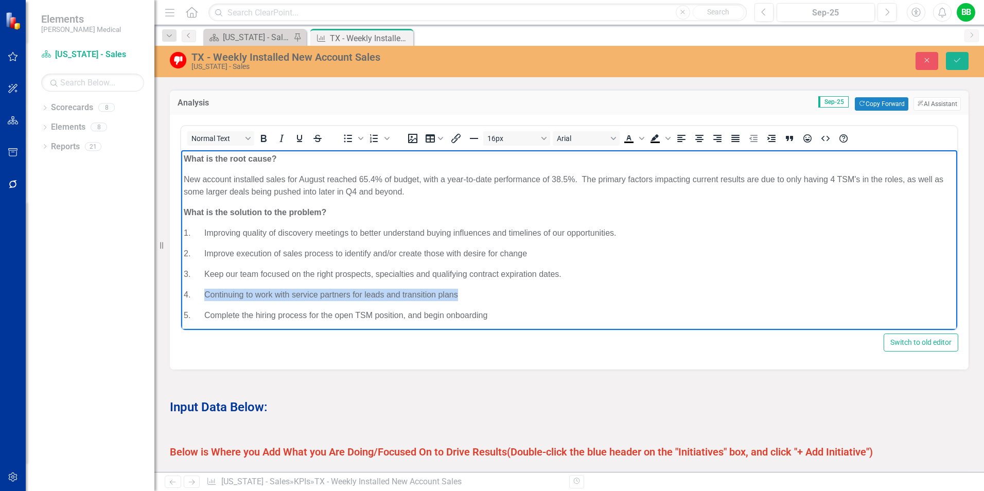
drag, startPoint x: 204, startPoint y: 293, endPoint x: 459, endPoint y: 285, distance: 255.4
click at [459, 285] on body "What is the root cause? New account installed sales for August reached 65.4% of…" at bounding box center [569, 261] width 776 height 223
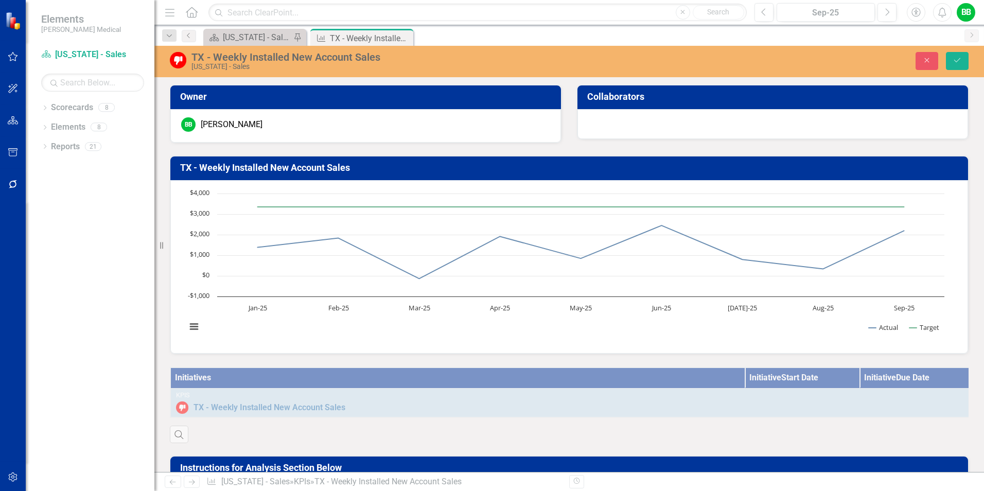
scroll to position [523, 0]
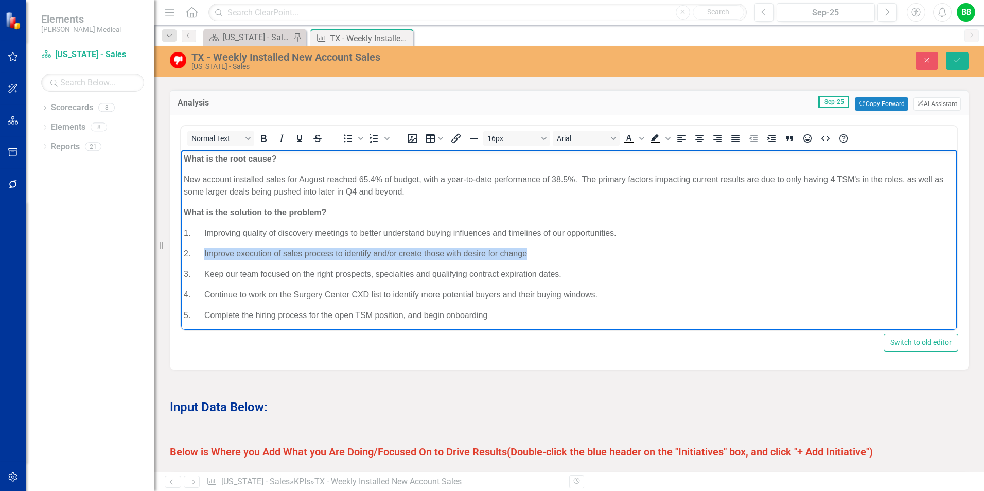
drag, startPoint x: 205, startPoint y: 251, endPoint x: 536, endPoint y: 245, distance: 330.4
click at [539, 249] on p "2. Improve execution of sales process to identify and/or create those with desi…" at bounding box center [569, 254] width 771 height 12
click at [502, 320] on p "5. Complete the hiring process for the open TSM position, and begin onboarding" at bounding box center [569, 315] width 771 height 12
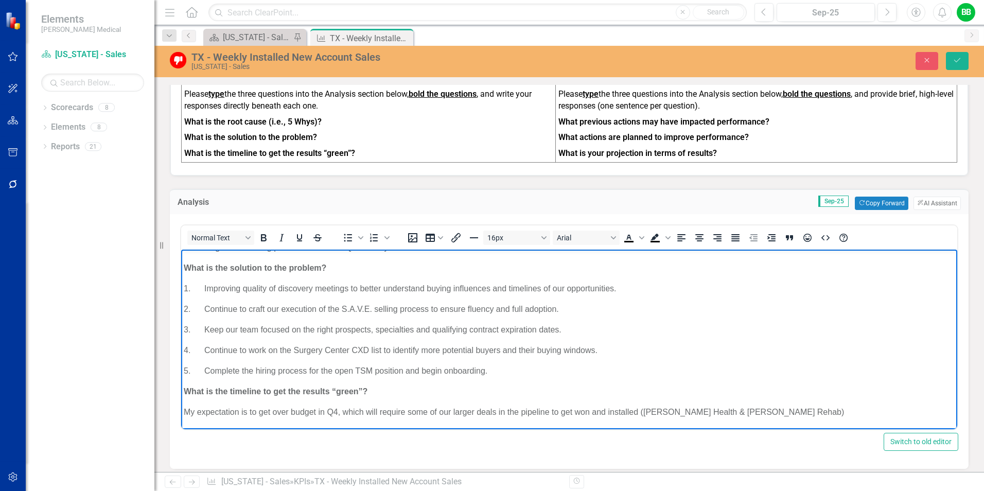
scroll to position [420, 0]
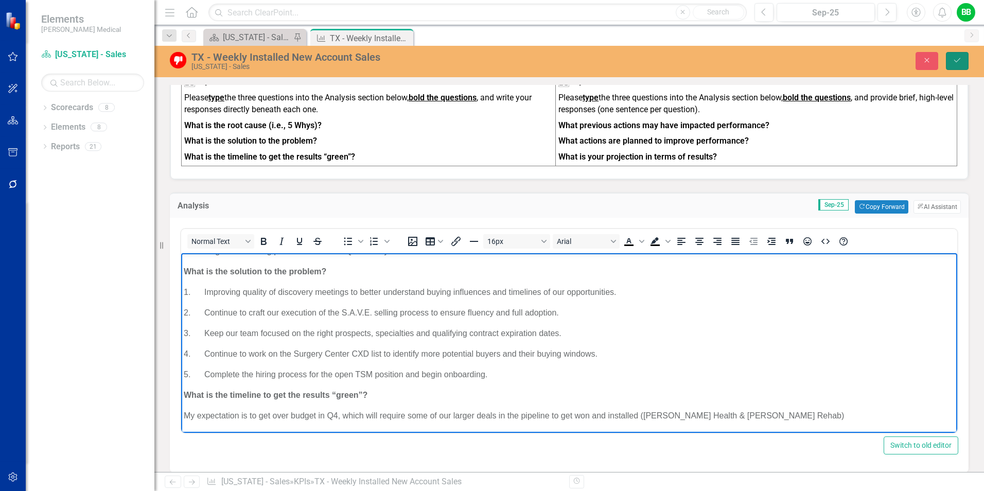
click at [961, 60] on icon "Save" at bounding box center [957, 60] width 9 height 7
